Goal: Task Accomplishment & Management: Manage account settings

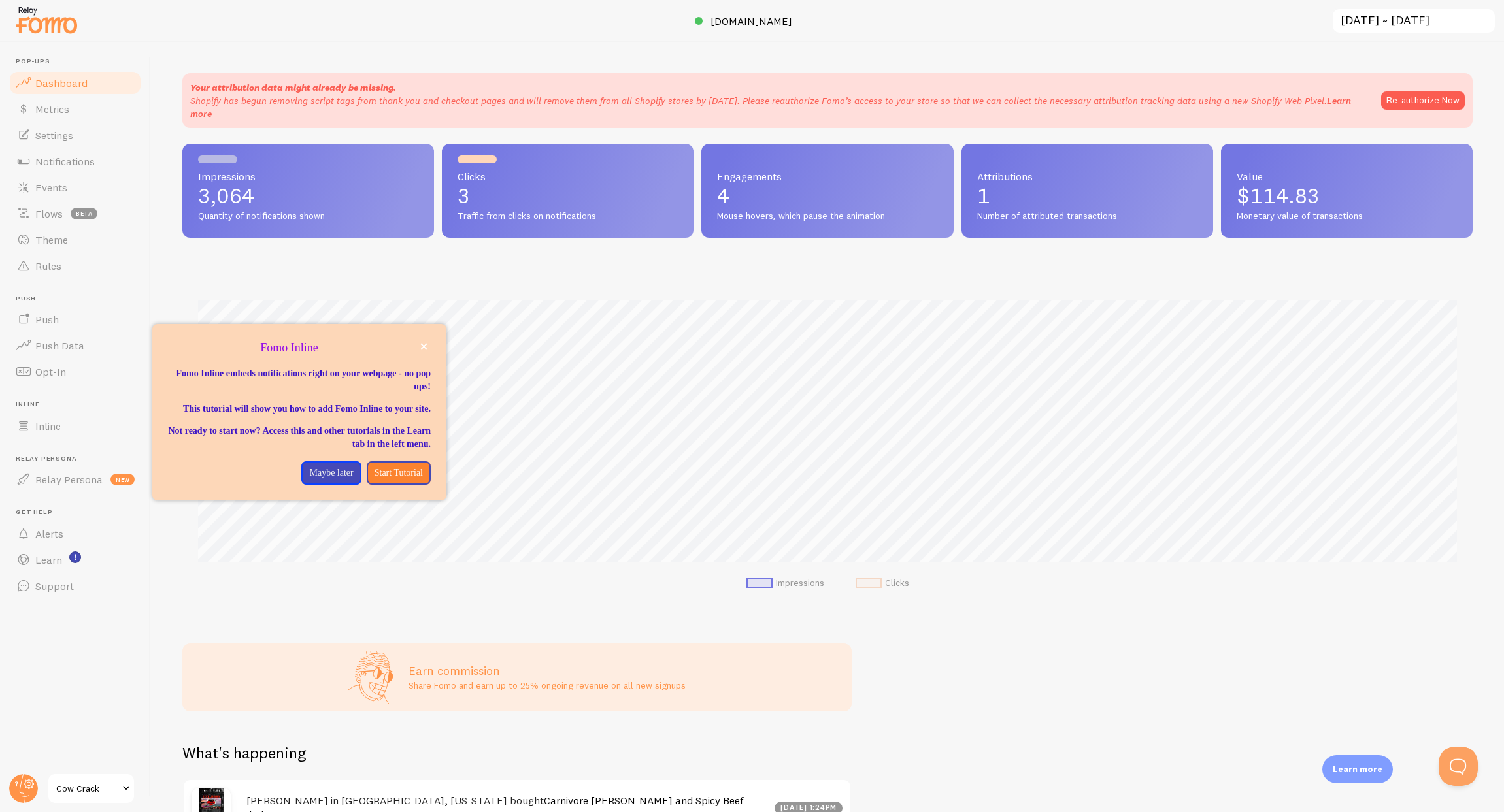
click at [115, 785] on span "Cow Crack" at bounding box center [87, 788] width 62 height 16
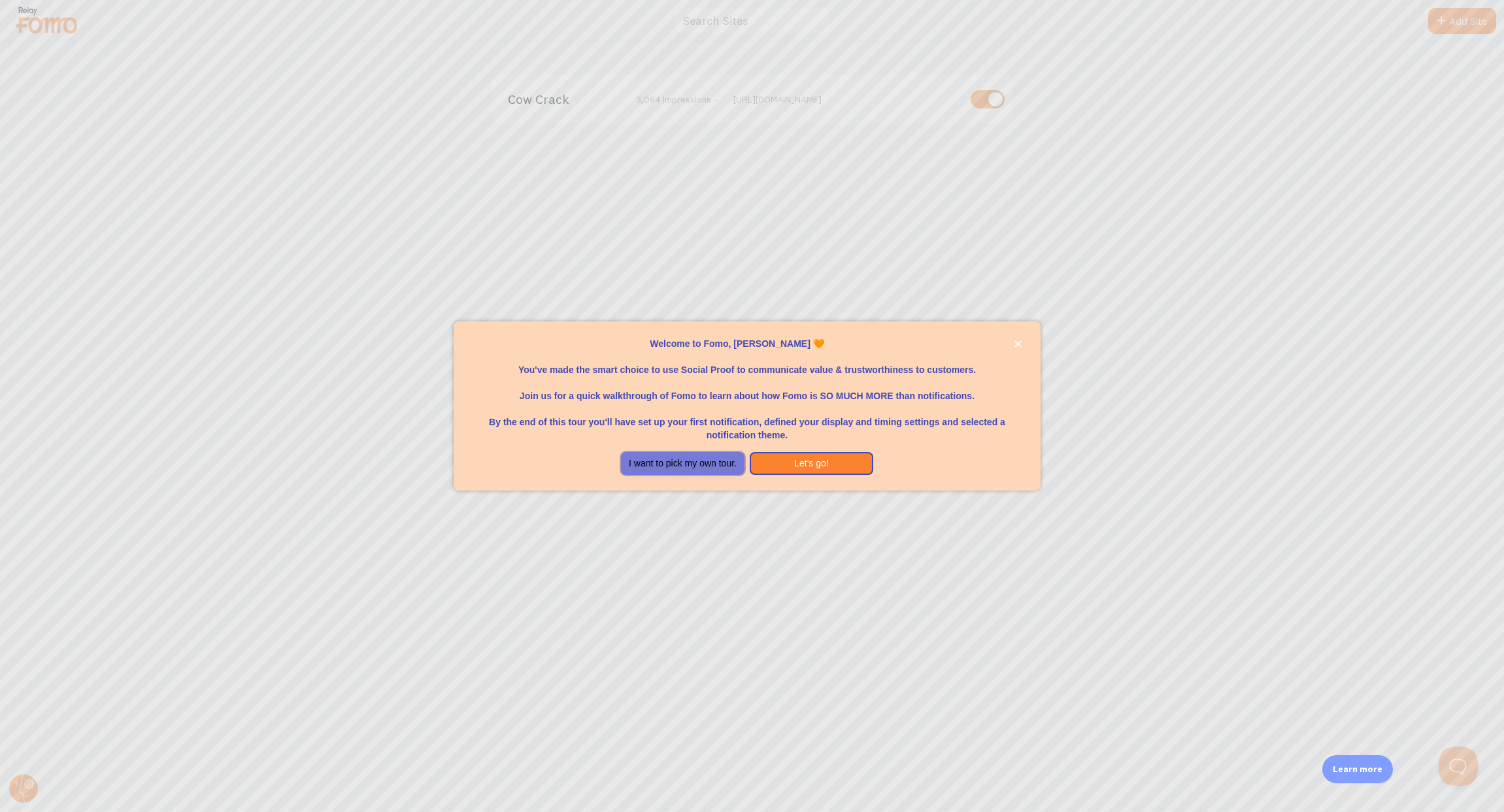
click at [713, 463] on button "I want to pick my own tour." at bounding box center [683, 463] width 124 height 24
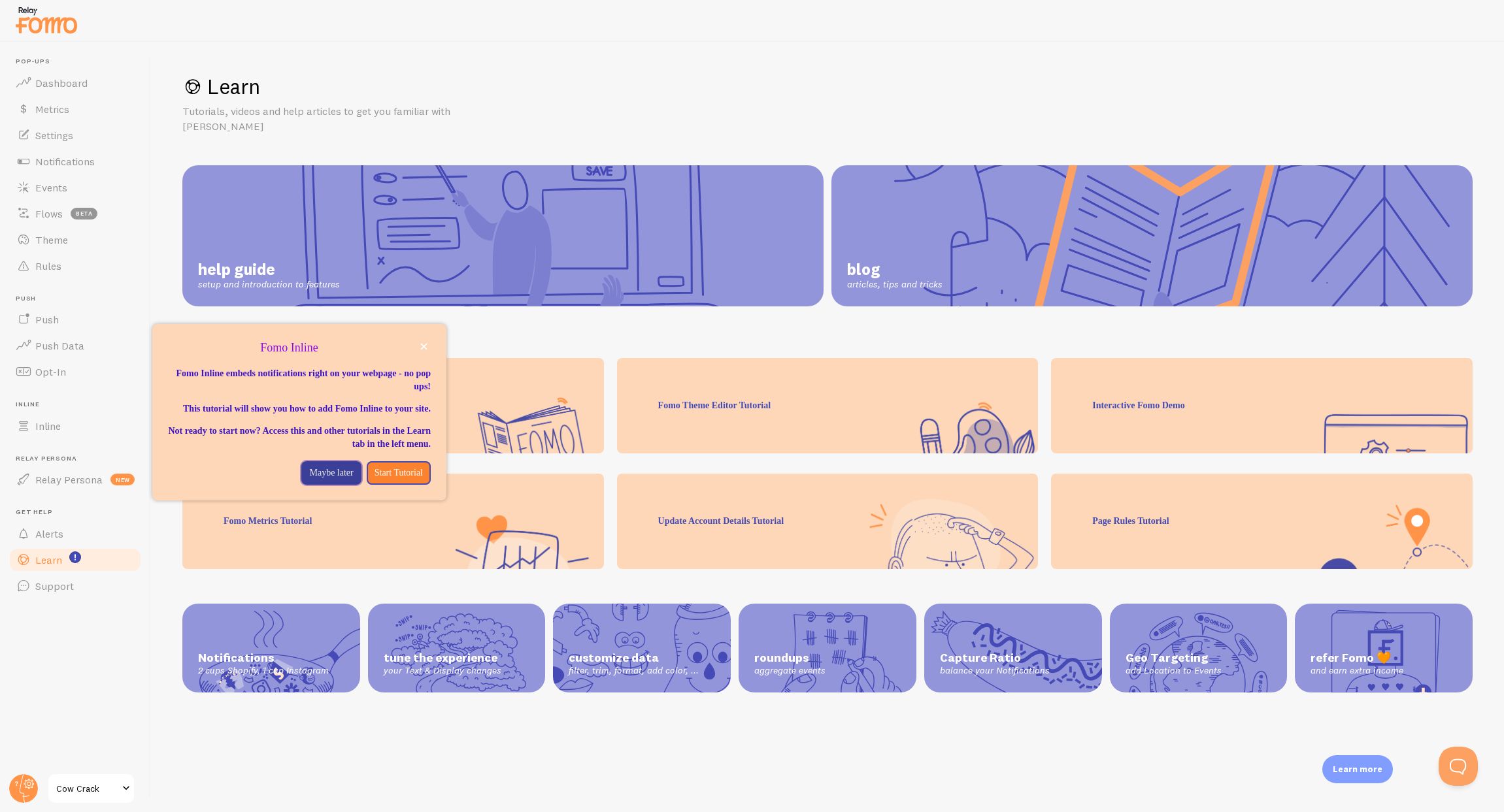
click at [309, 480] on p "Maybe later" at bounding box center [331, 473] width 44 height 13
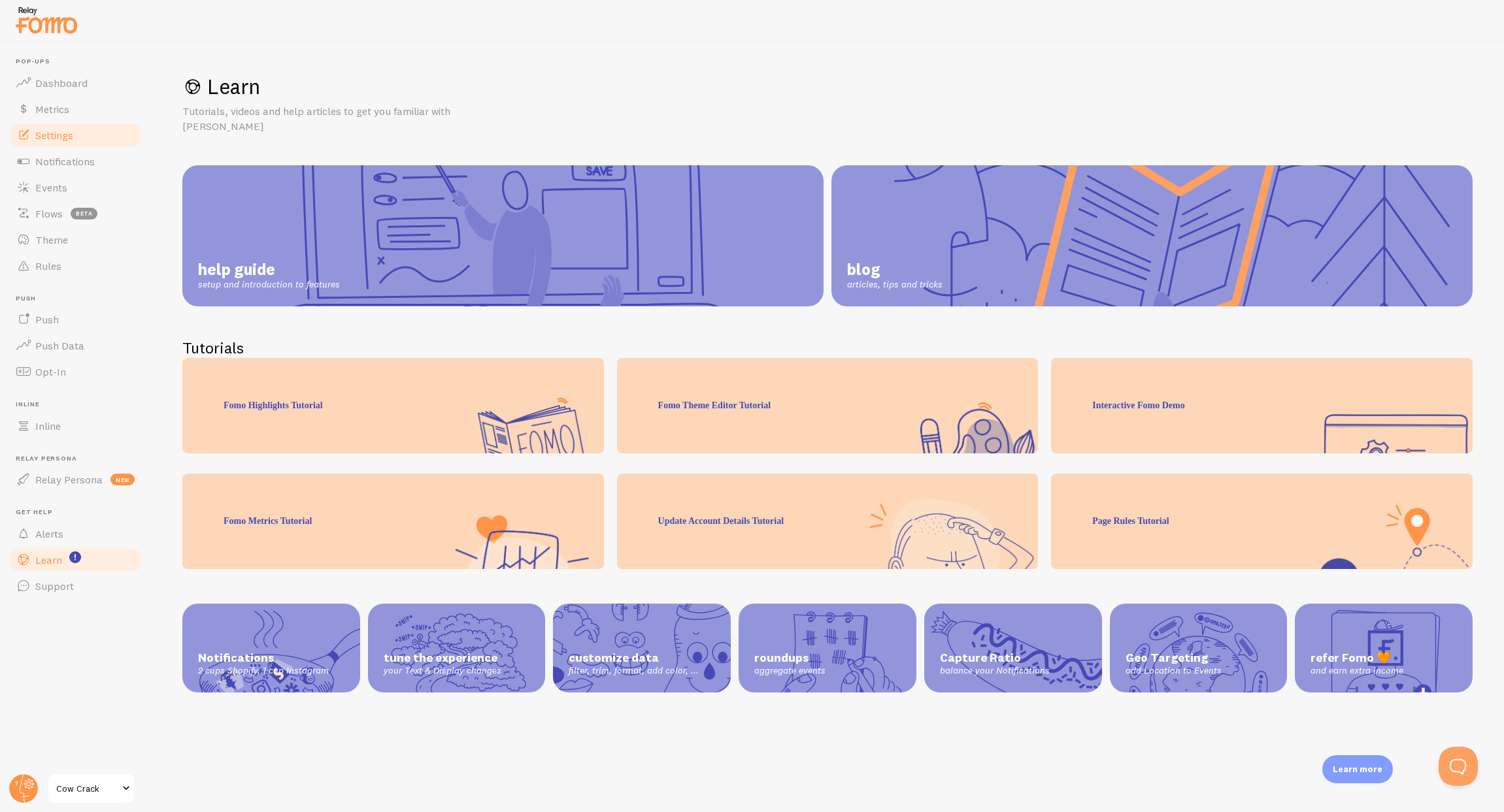
click at [54, 139] on span "Settings" at bounding box center [53, 135] width 38 height 13
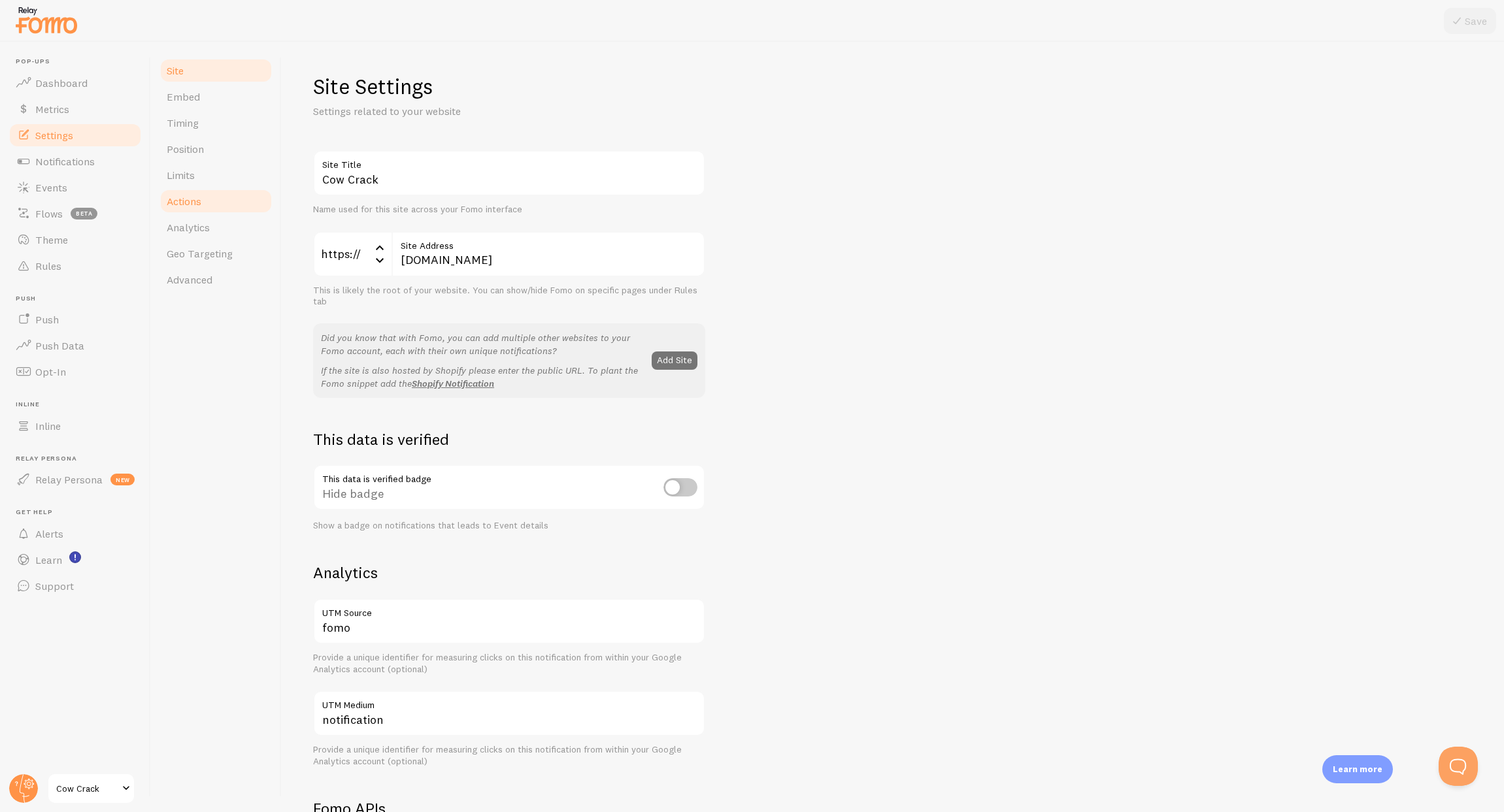
click at [181, 201] on span "Actions" at bounding box center [184, 201] width 35 height 13
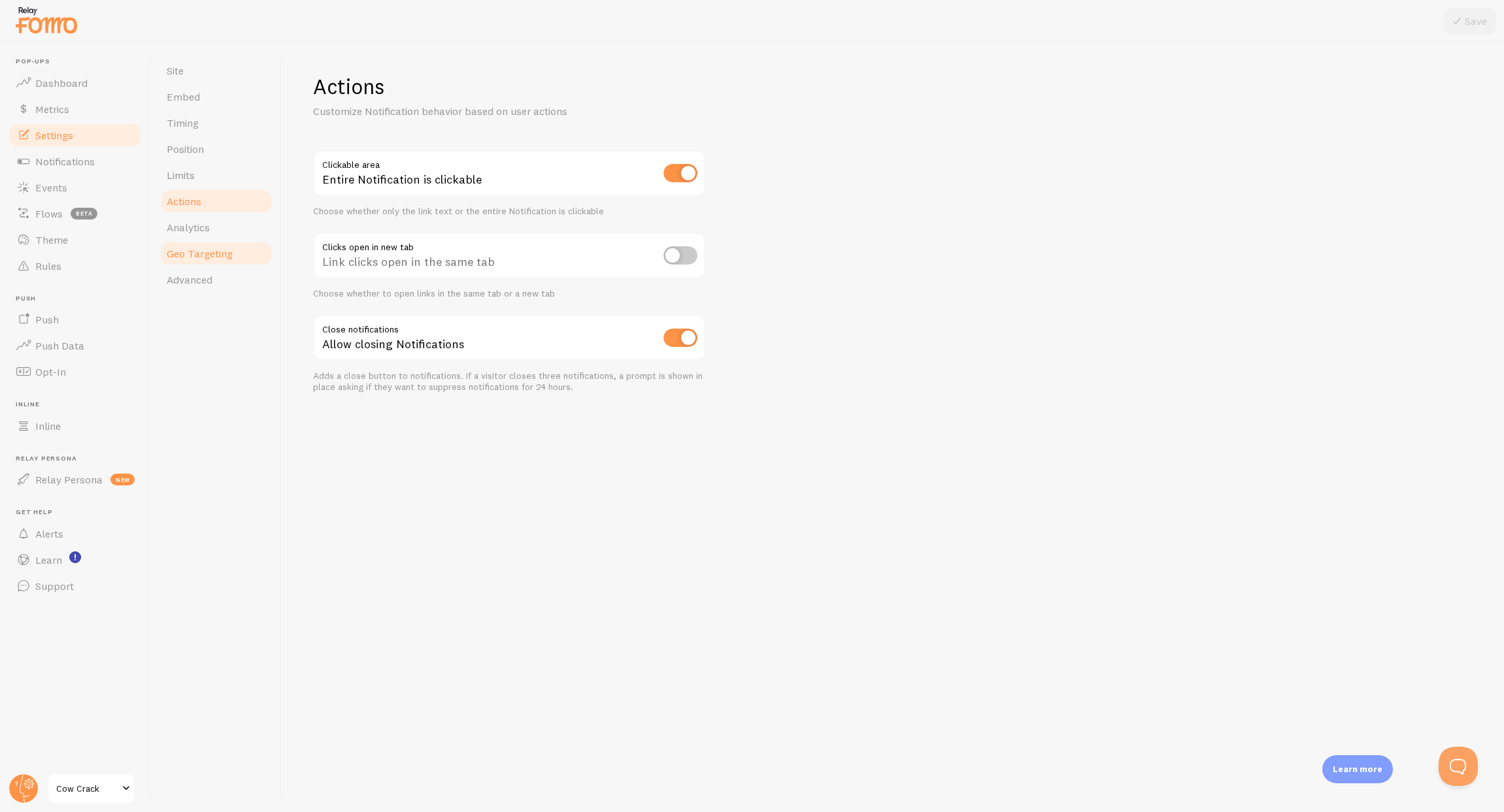
drag, startPoint x: 181, startPoint y: 227, endPoint x: 182, endPoint y: 241, distance: 14.0
click at [181, 227] on span "Analytics" at bounding box center [188, 227] width 43 height 13
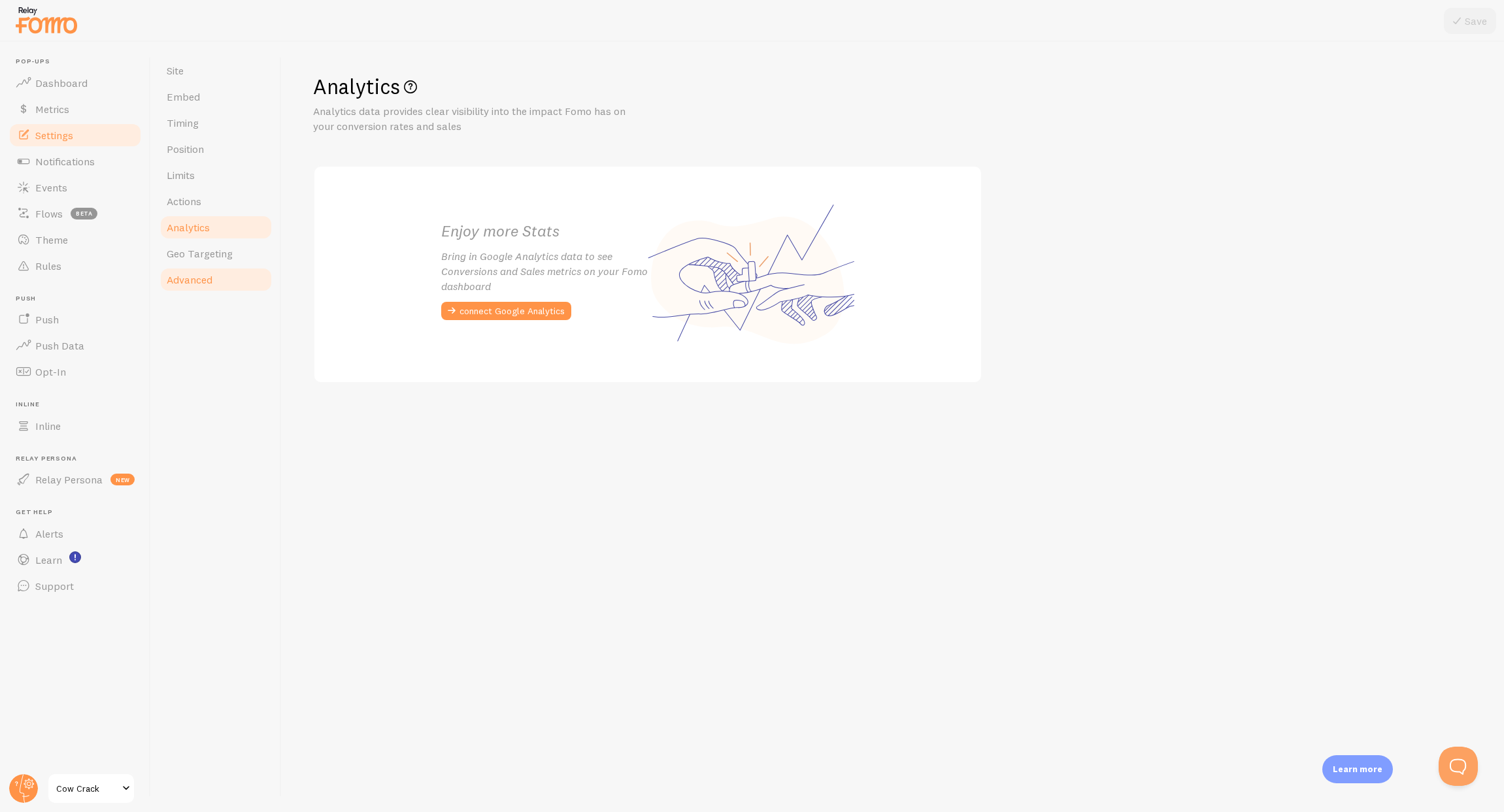
drag, startPoint x: 184, startPoint y: 251, endPoint x: 185, endPoint y: 272, distance: 21.0
click at [184, 251] on span "Geo Targeting" at bounding box center [199, 253] width 66 height 13
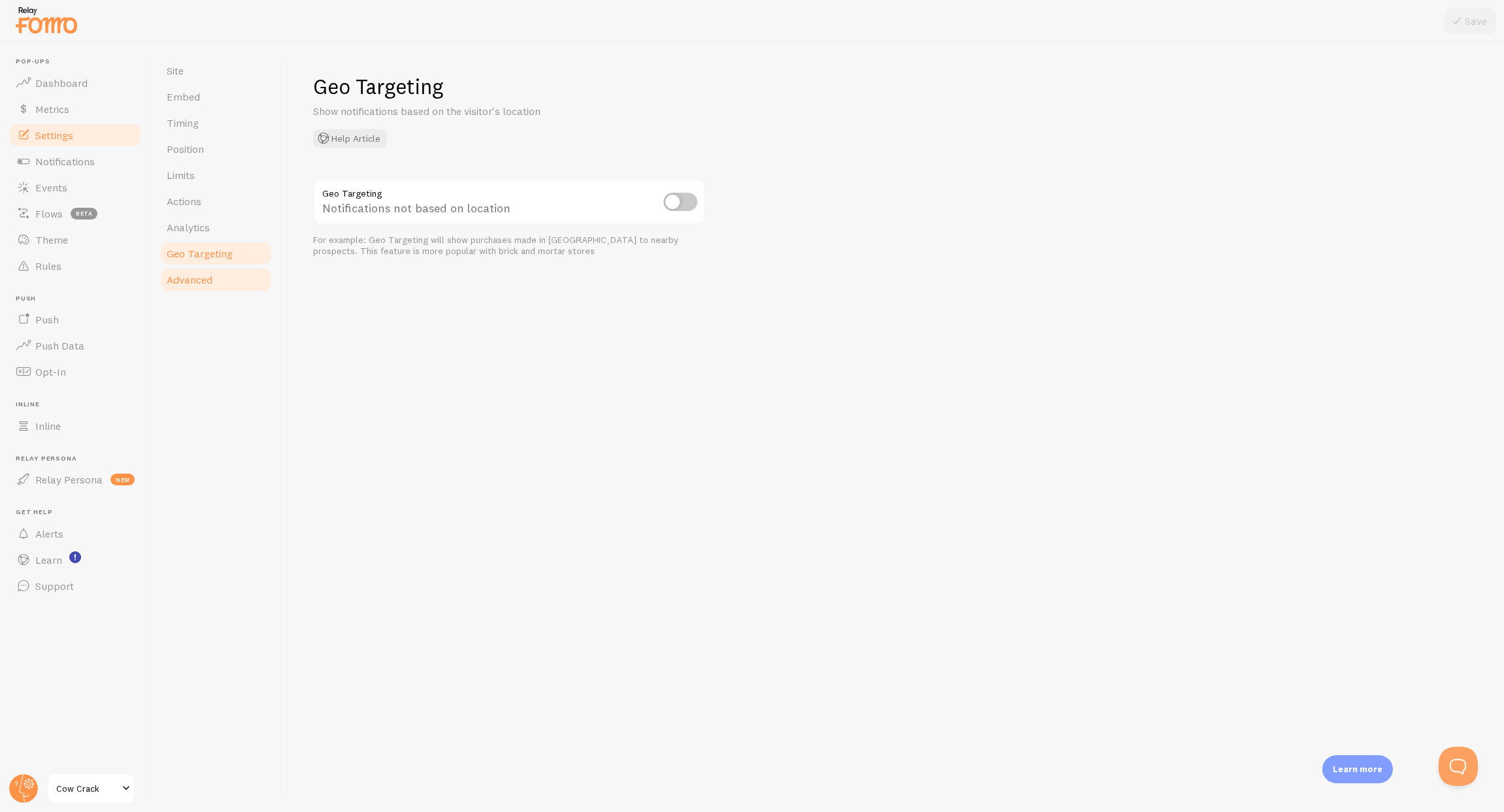
click at [186, 276] on span "Advanced" at bounding box center [189, 279] width 46 height 13
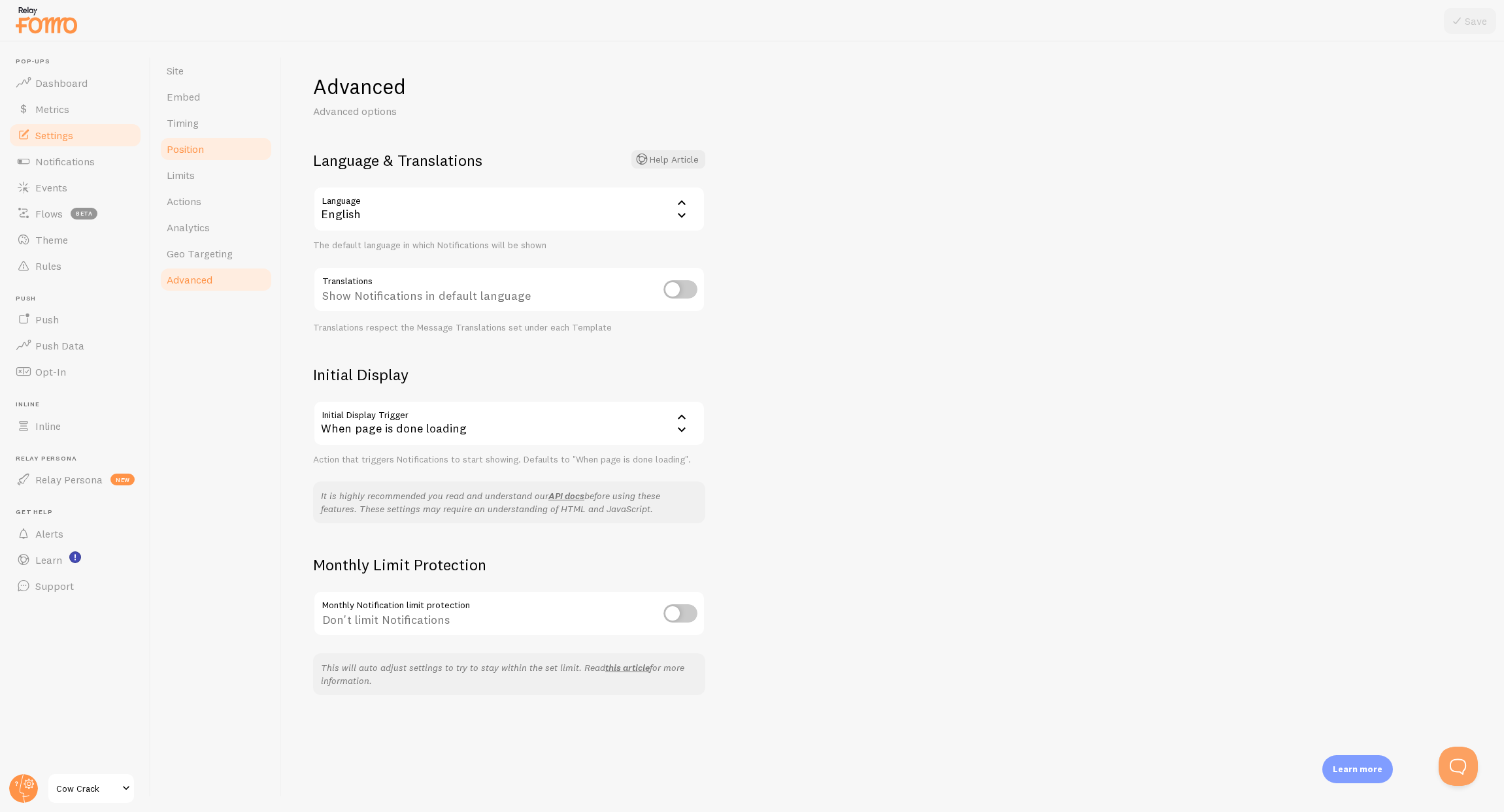
click at [186, 151] on span "Position" at bounding box center [185, 149] width 38 height 13
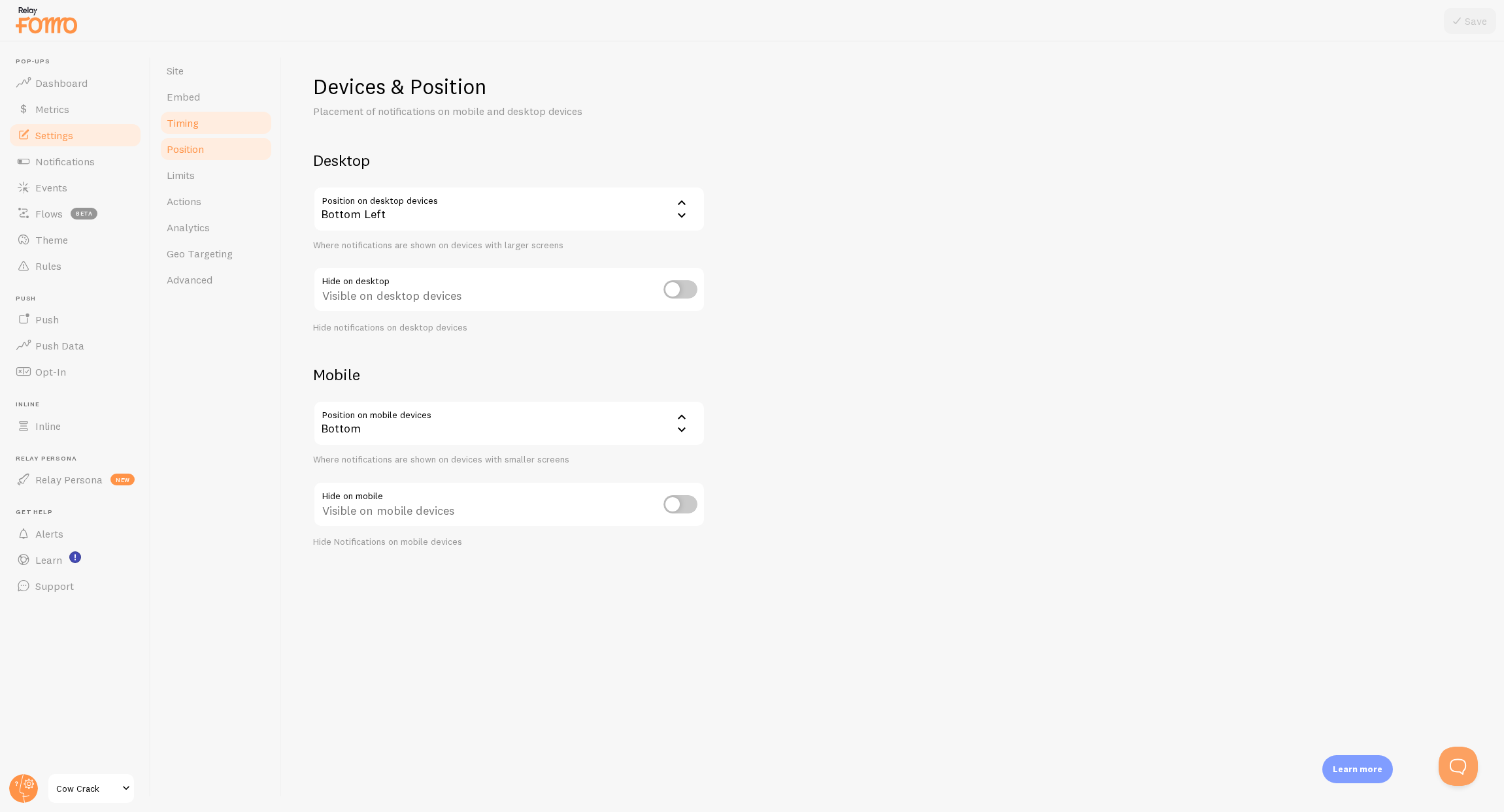
click at [184, 123] on span "Timing" at bounding box center [182, 123] width 32 height 13
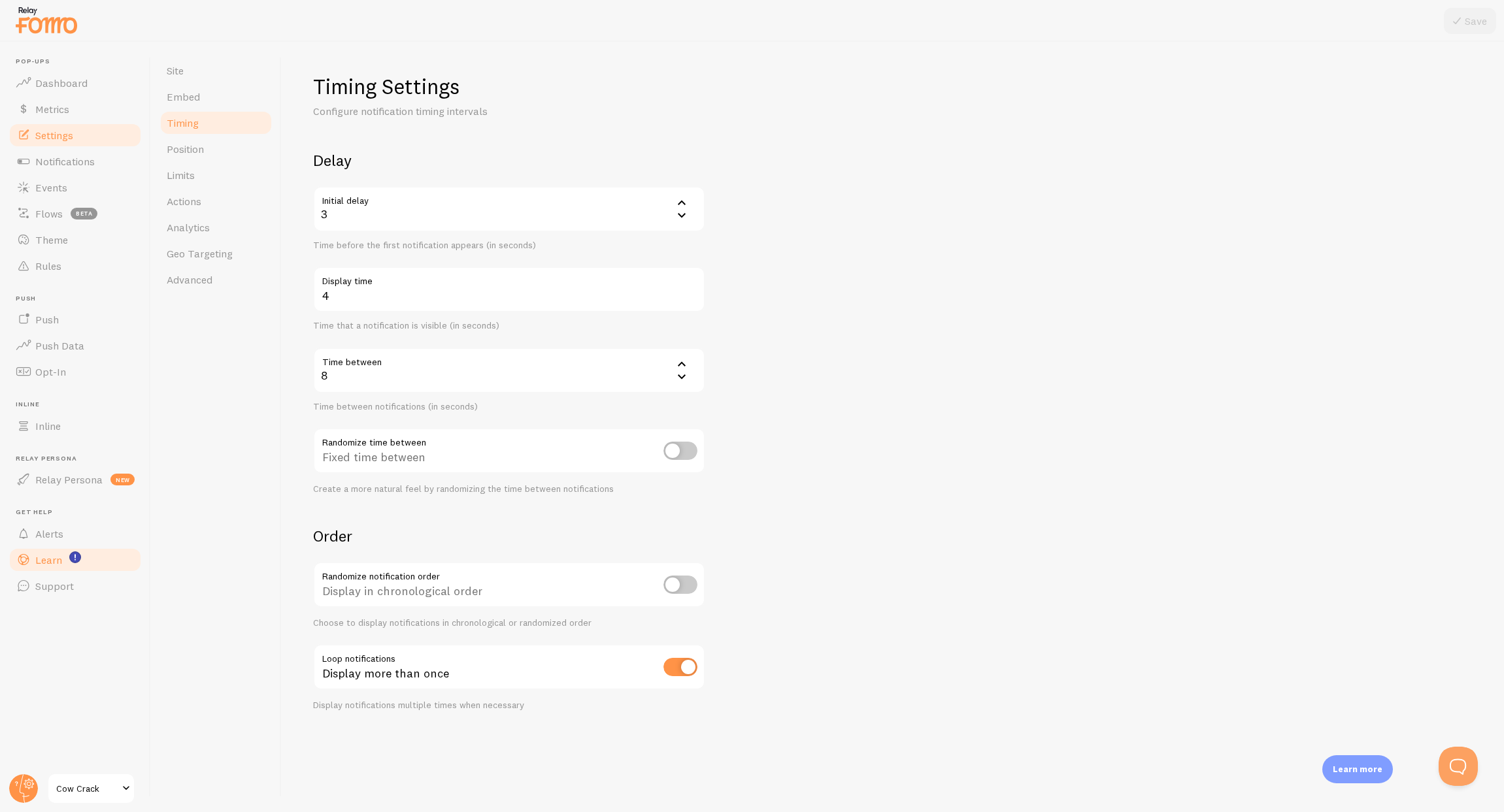
click at [67, 563] on link "Learn" at bounding box center [75, 560] width 135 height 26
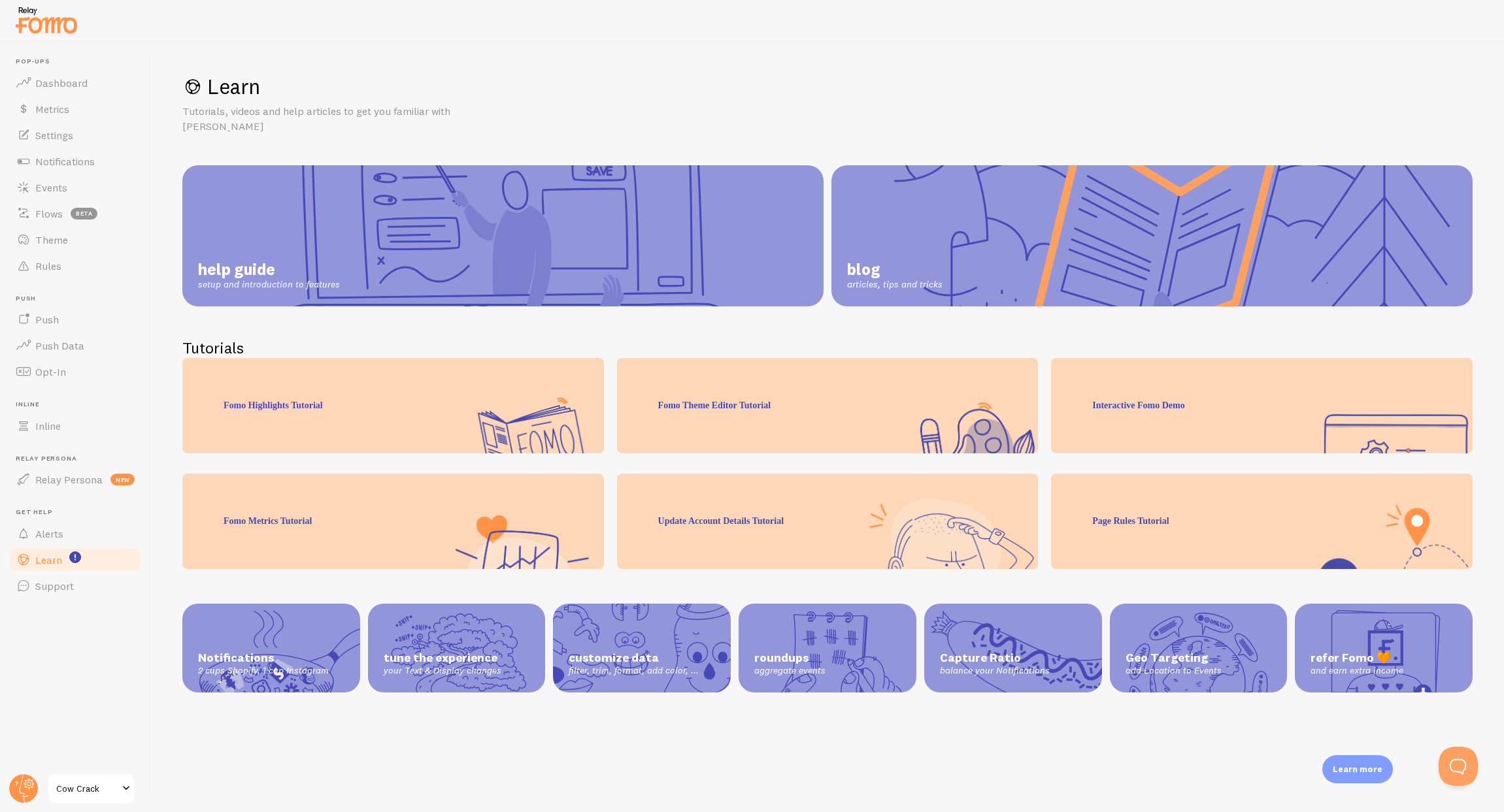
click at [1350, 766] on p "Learn more" at bounding box center [1358, 769] width 50 height 12
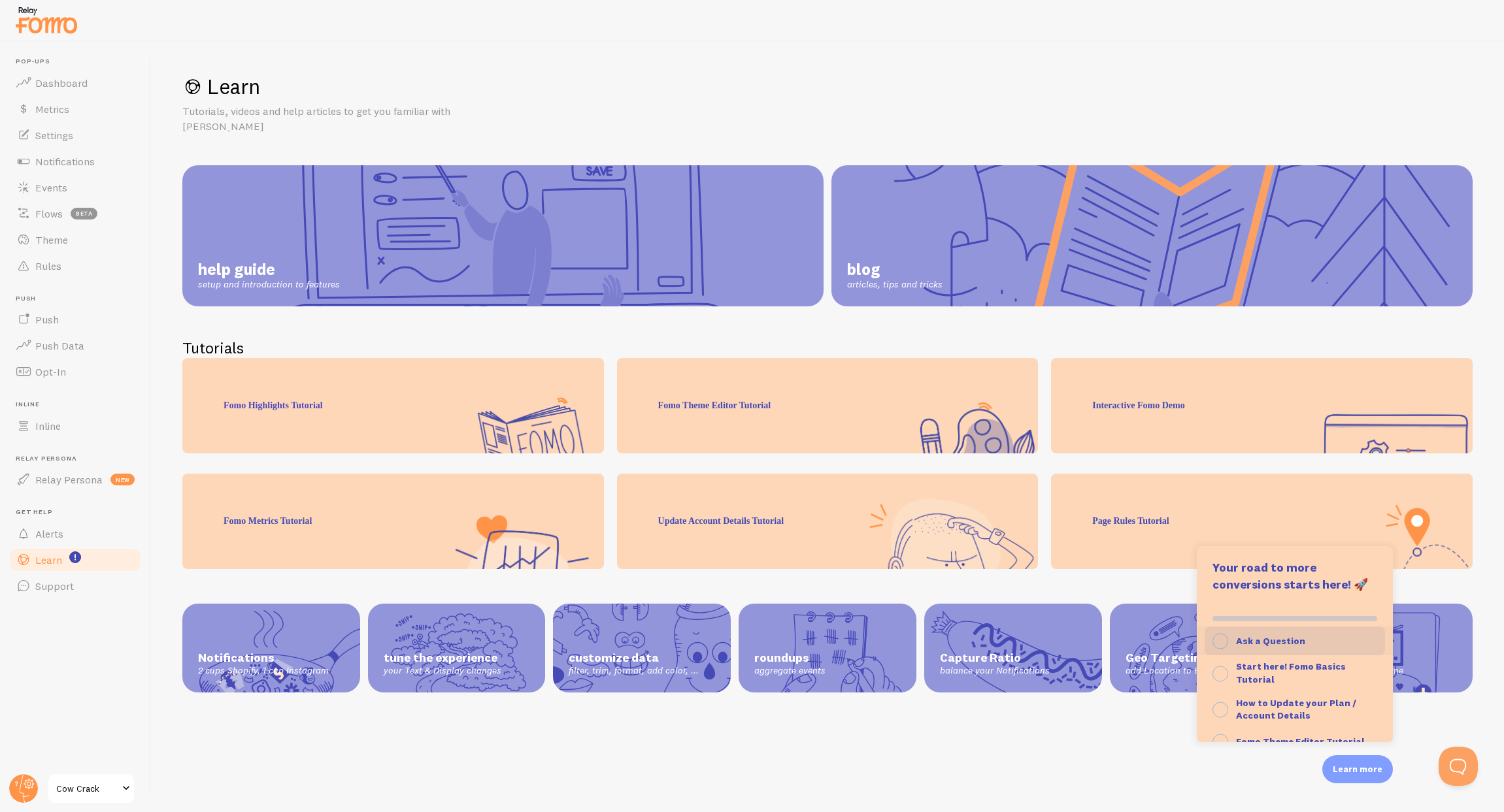
click at [1214, 639] on icon "button" at bounding box center [1221, 641] width 16 height 17
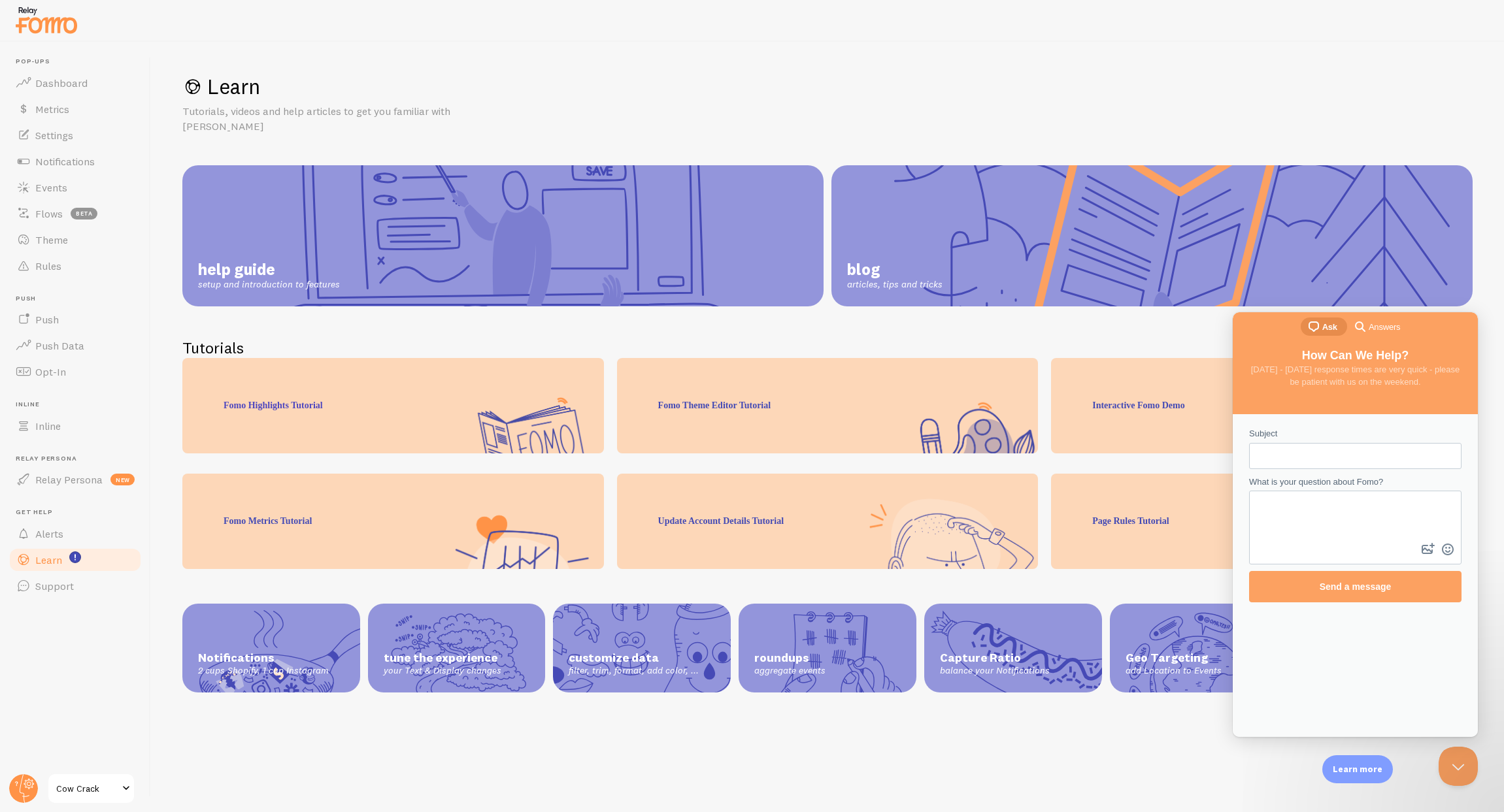
click at [1283, 455] on input "Subject" at bounding box center [1356, 455] width 192 height 24
type input "cancellation"
click at [1302, 497] on textarea "What is your question about Fomo?" at bounding box center [1355, 516] width 209 height 48
type textarea "how do i cancel my account?"
click at [1333, 603] on div "Subject cancellation What is your question about Fomo? how do i cancel my accou…" at bounding box center [1355, 514] width 238 height 188
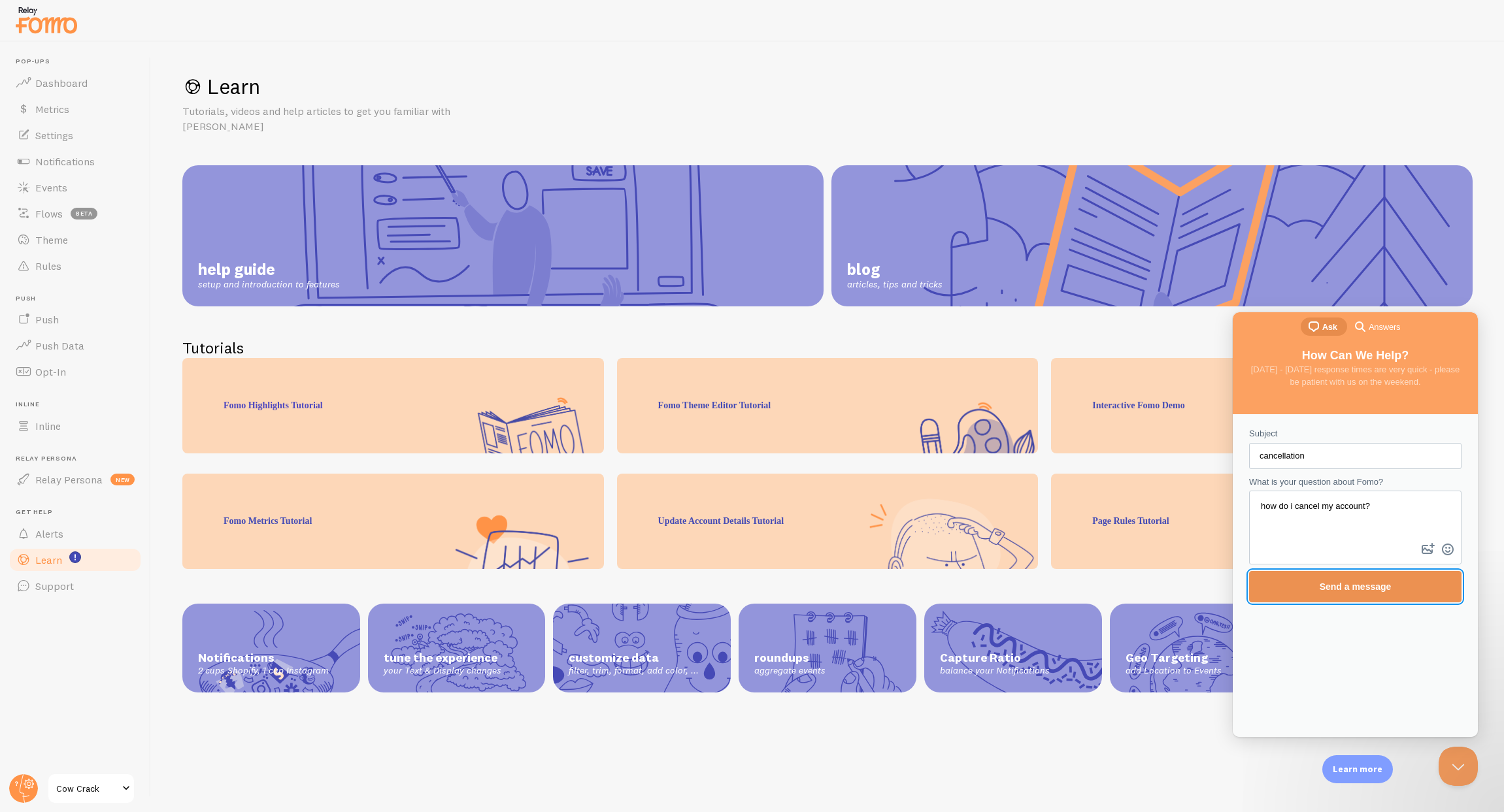
click at [1332, 600] on span "Send a message" at bounding box center [1356, 587] width 184 height 30
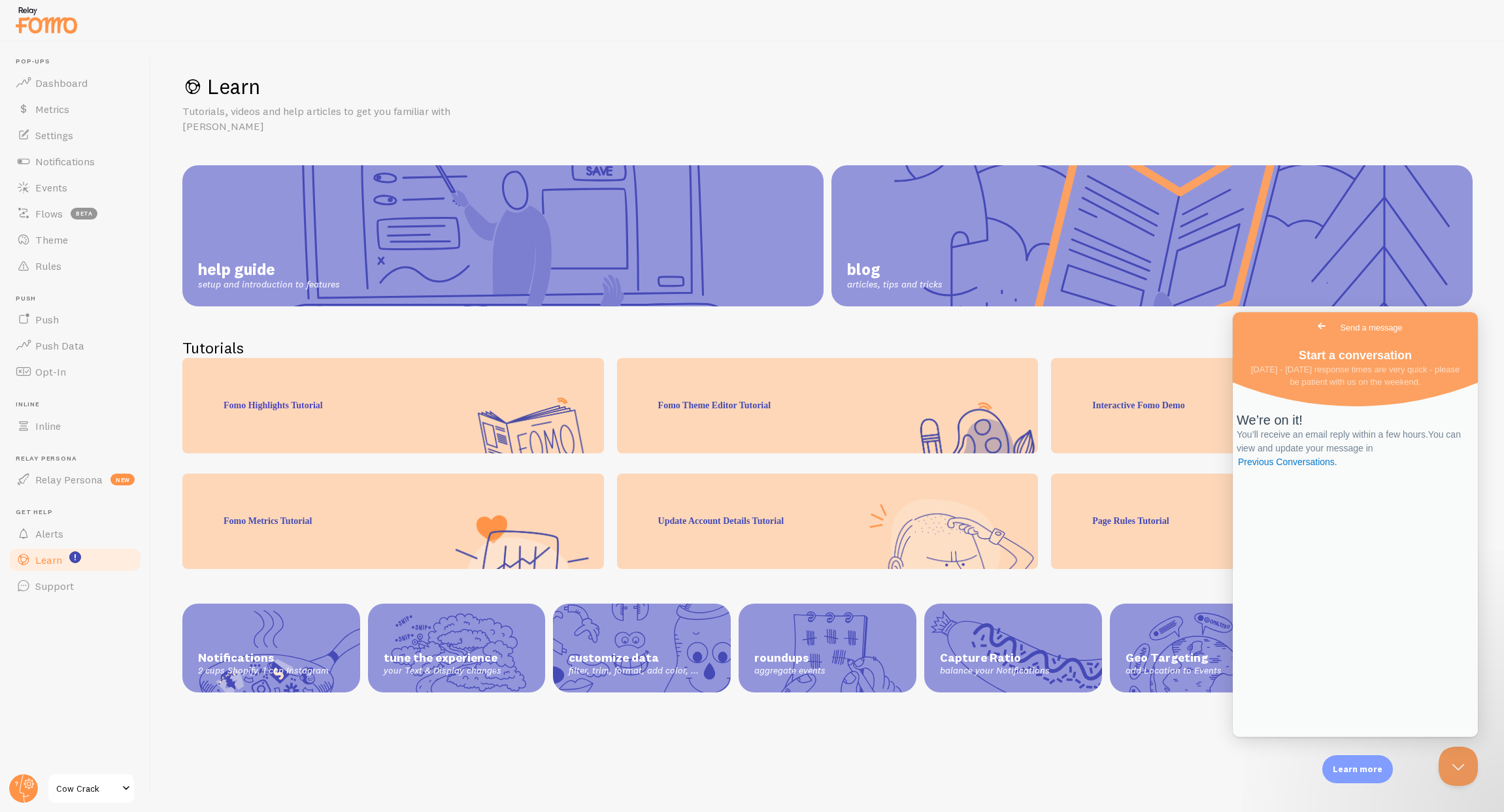
click at [1314, 328] on span "Go back" at bounding box center [1322, 326] width 16 height 16
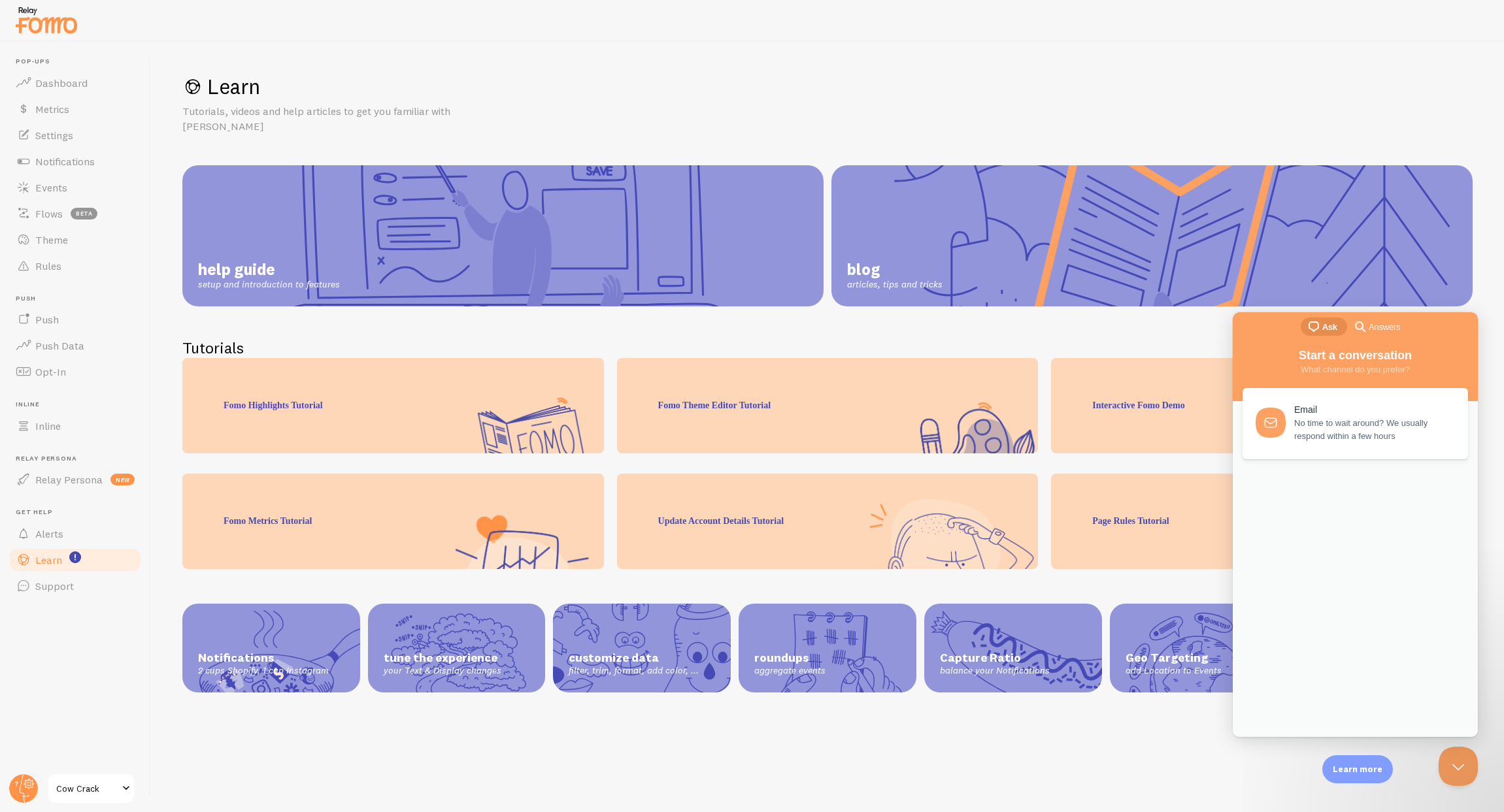
click at [1390, 324] on span "Answers" at bounding box center [1385, 327] width 32 height 13
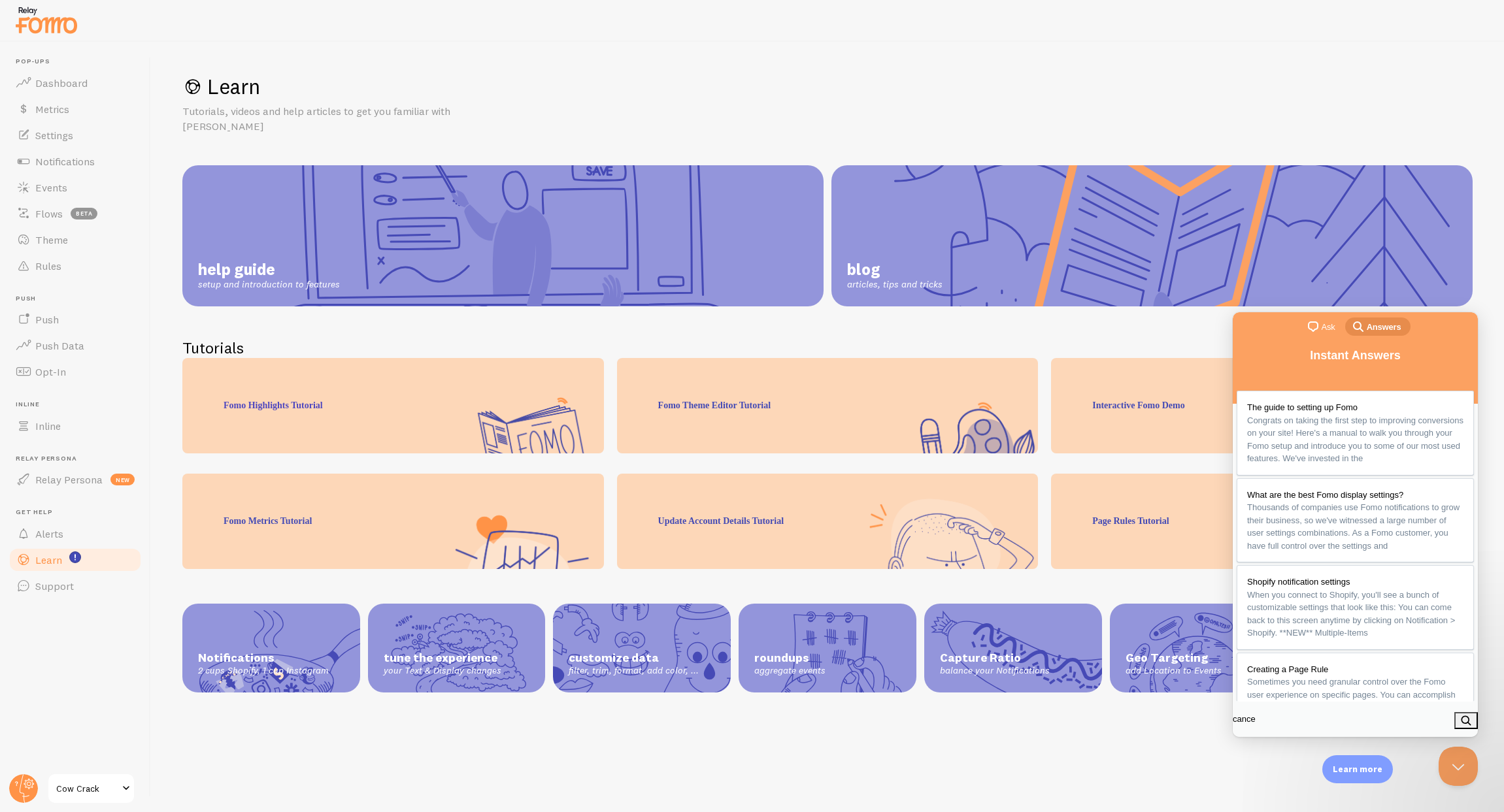
type input "cancel"
click button "search" at bounding box center [1466, 720] width 24 height 17
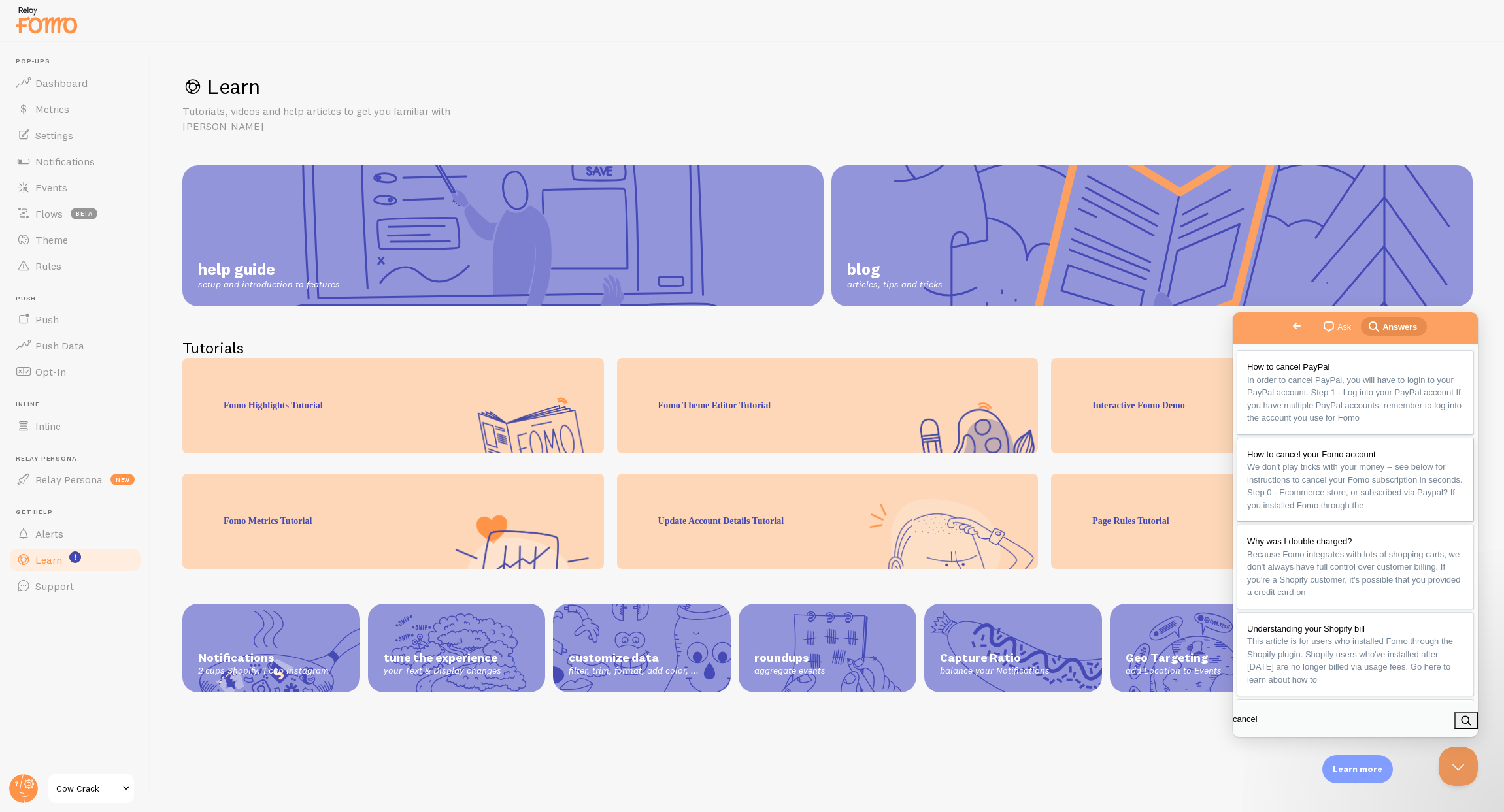
click at [1331, 509] on span "We don't play tricks with your money -- see below for instructions to cancel yo…" at bounding box center [1355, 485] width 216 height 48
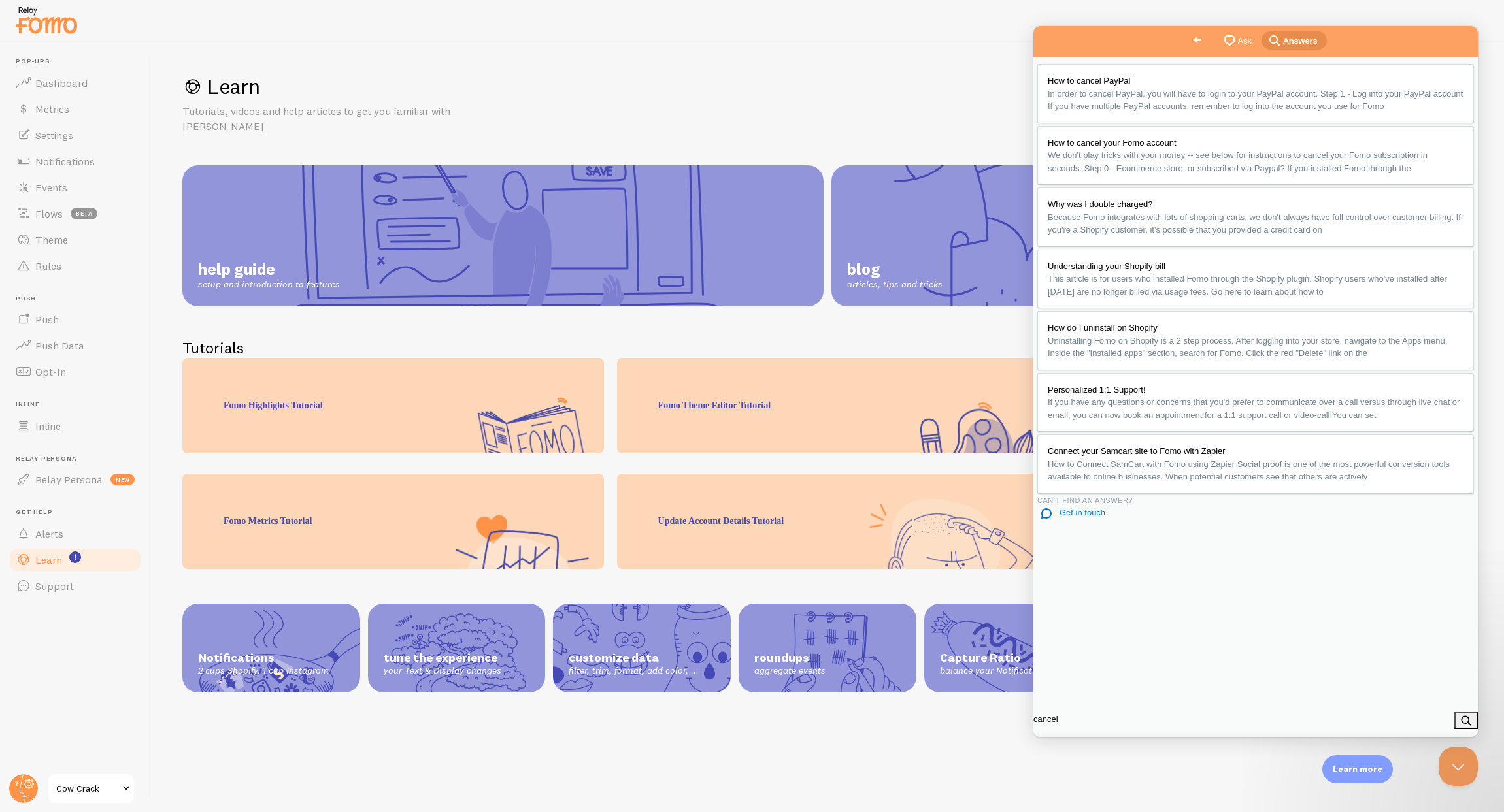
scroll to position [229, 0]
click at [19, 783] on circle at bounding box center [23, 788] width 29 height 29
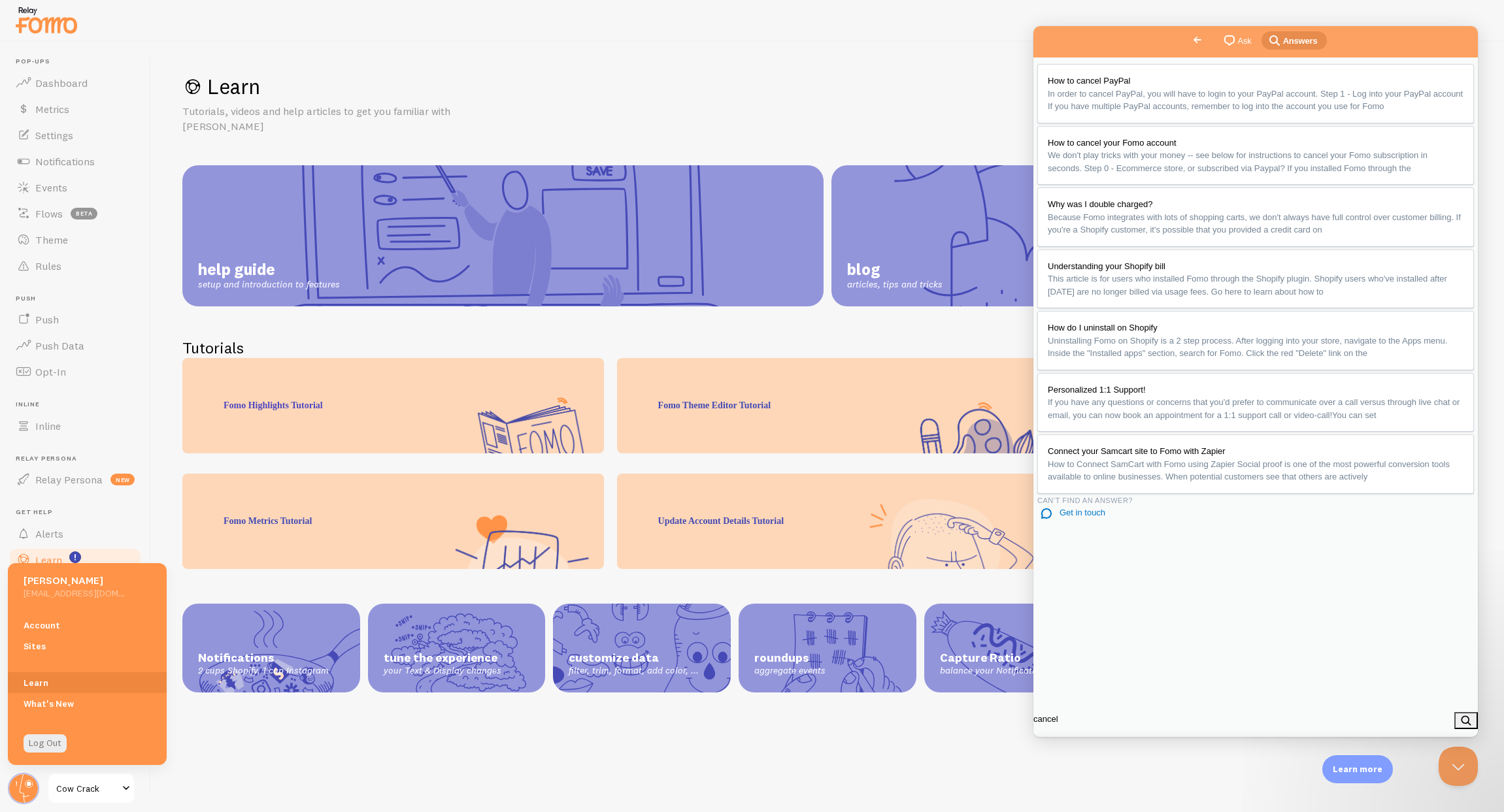
scroll to position [363, 0]
click at [47, 627] on link "Account" at bounding box center [87, 625] width 159 height 21
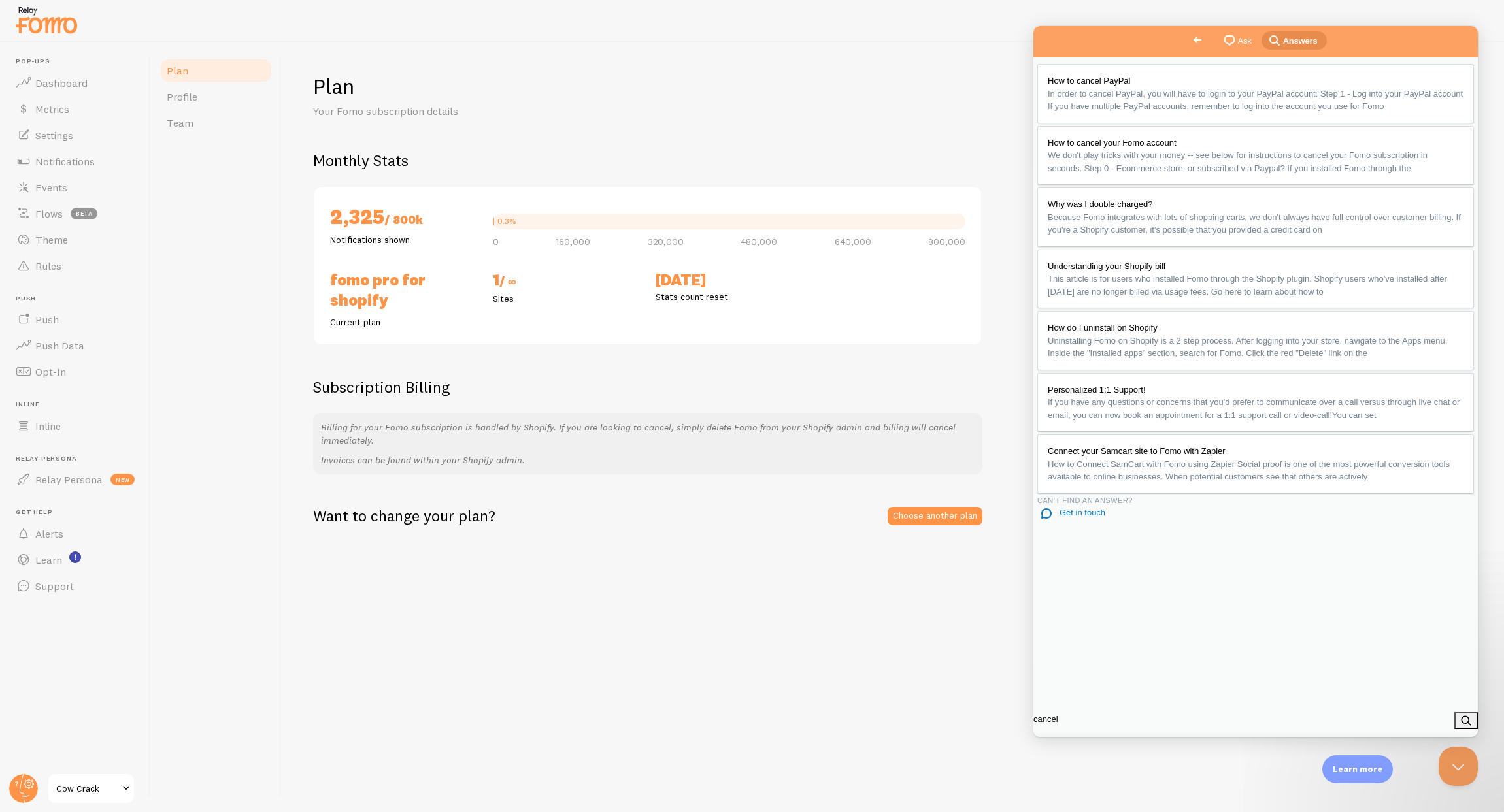
scroll to position [747, 0]
click at [1057, 763] on button "u" at bounding box center [1046, 773] width 19 height 21
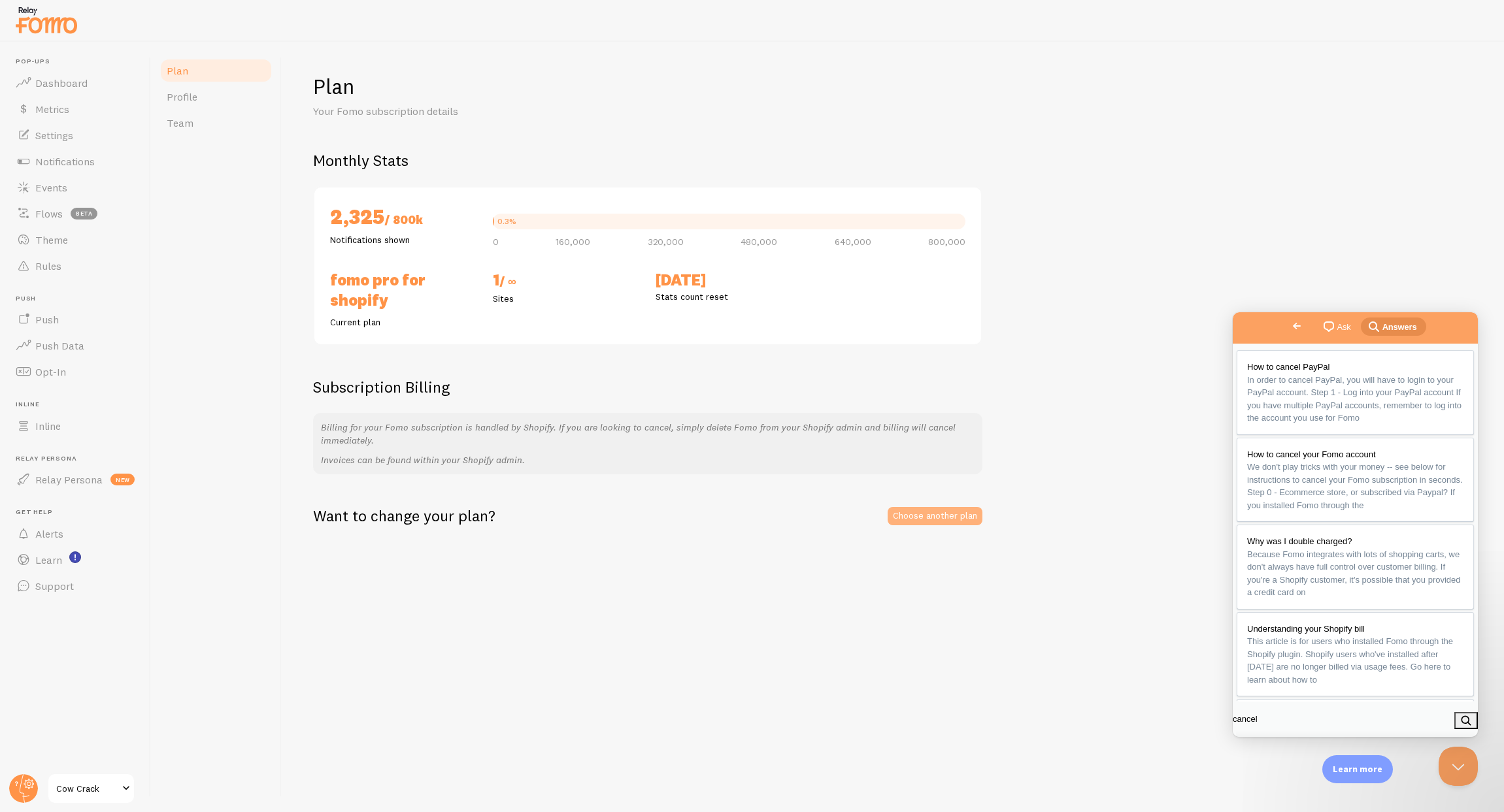
click at [917, 510] on link "Choose another plan" at bounding box center [935, 516] width 95 height 18
